Goal: Navigation & Orientation: Go to known website

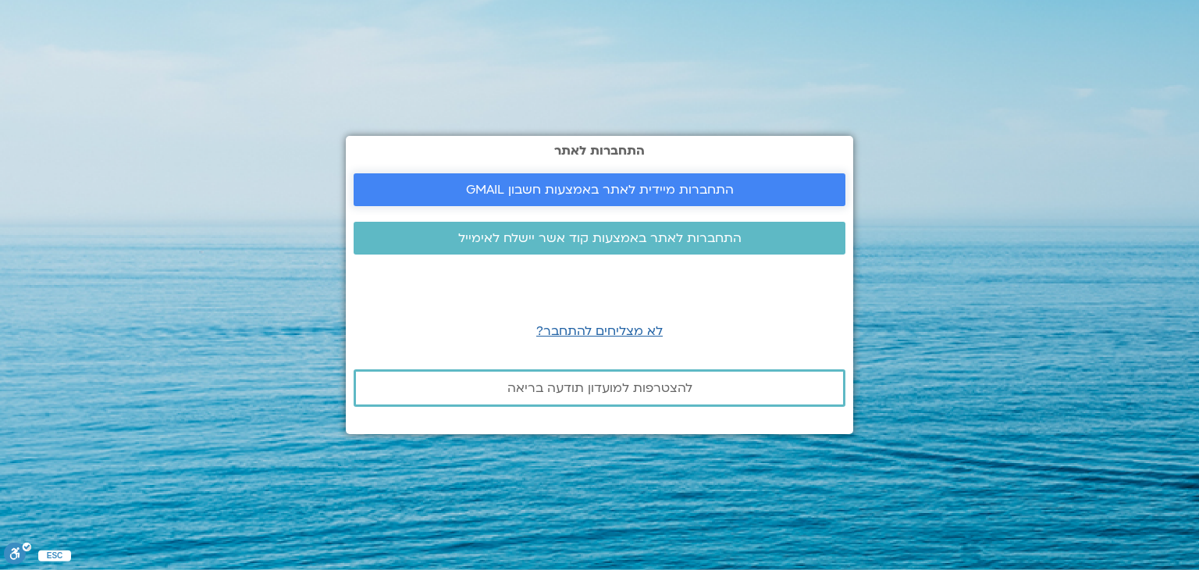
click at [606, 194] on span "התחברות מיידית לאתר באמצעות חשבון GMAIL" at bounding box center [600, 190] width 268 height 14
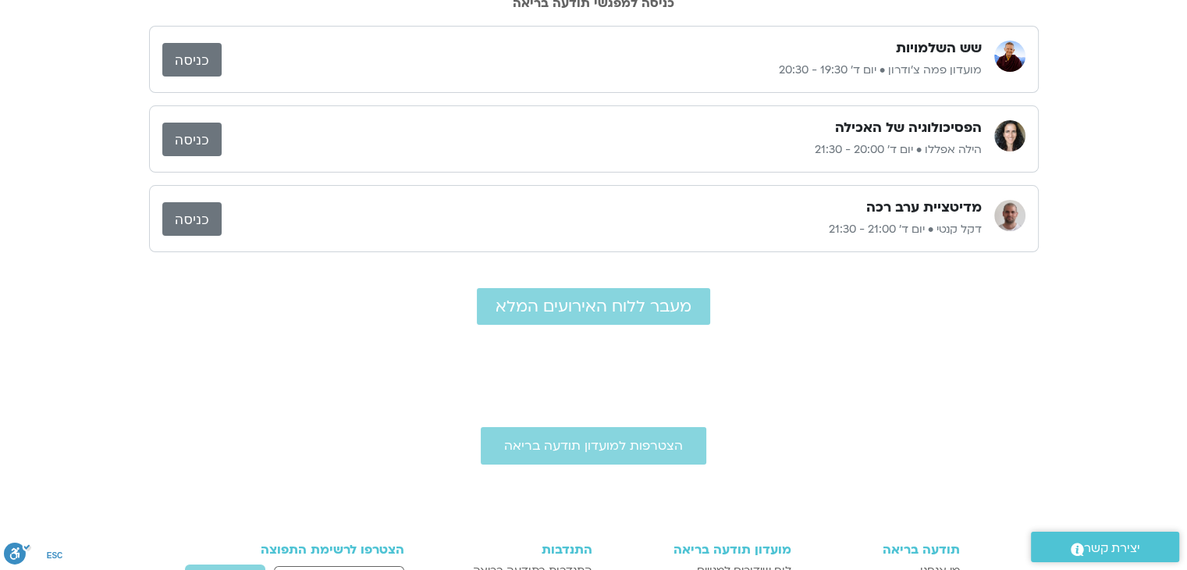
scroll to position [119, 0]
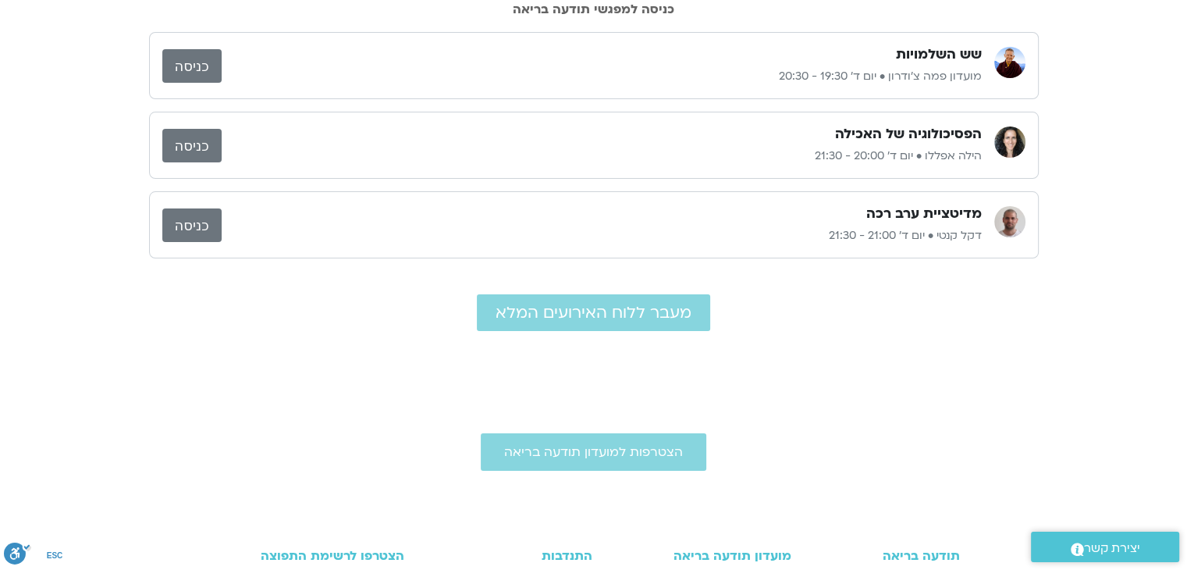
click at [211, 144] on link "כניסה" at bounding box center [191, 146] width 59 height 34
